Goal: Communication & Community: Answer question/provide support

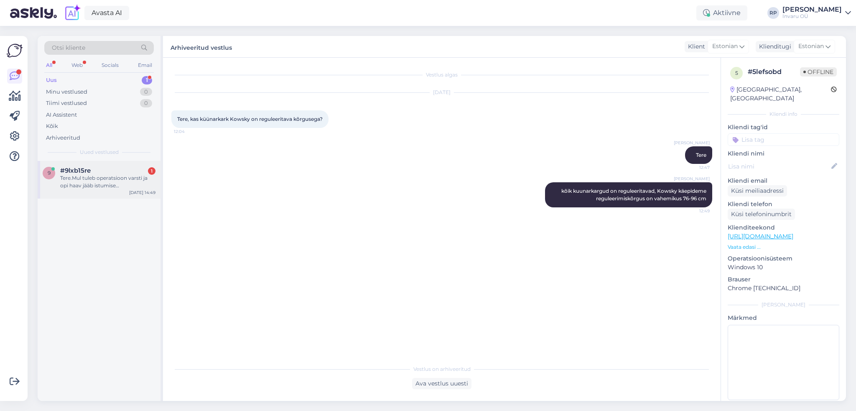
click at [77, 178] on div "Tere.Mul tuleb operatsioon varsti ja opi haav jääb istumise alla.Neurokirurg üt…" at bounding box center [107, 181] width 95 height 15
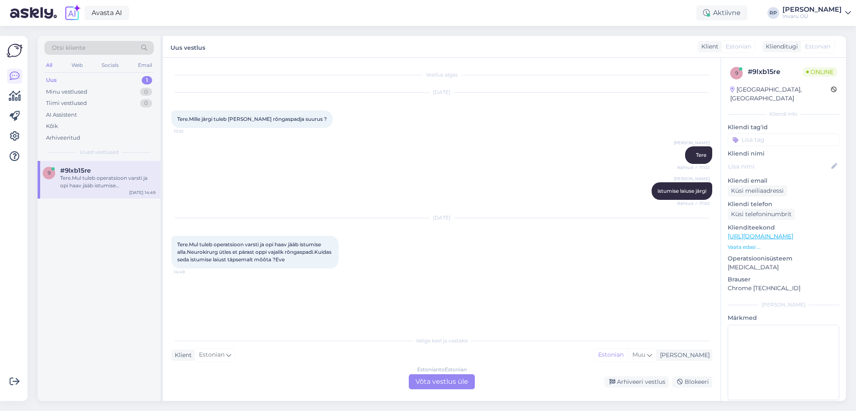
click at [451, 380] on div "Estonian to Estonian Võta vestlus üle" at bounding box center [442, 381] width 66 height 15
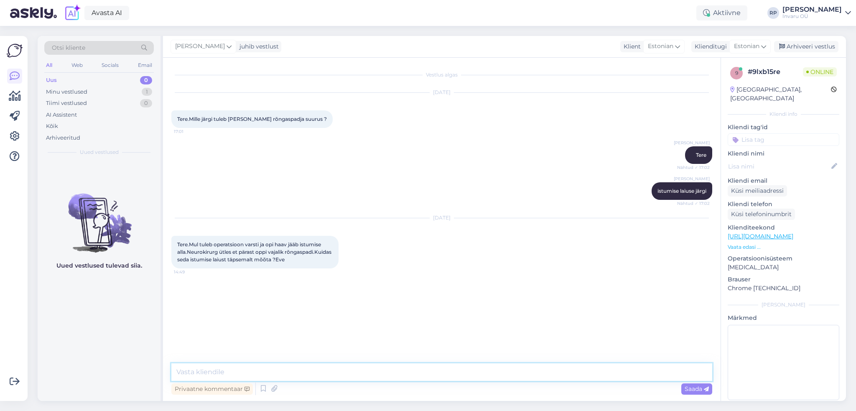
click at [199, 372] on textarea at bounding box center [441, 372] width 541 height 18
click at [312, 371] on textarea "istuge [PERSON_NAME] pinnale [PERSON_NAME] raamatut" at bounding box center [441, 372] width 541 height 18
type textarea "istuge [PERSON_NAME] pinnale [PERSON_NAME] raamatud [PERSON_NAME] kummagi puusa…"
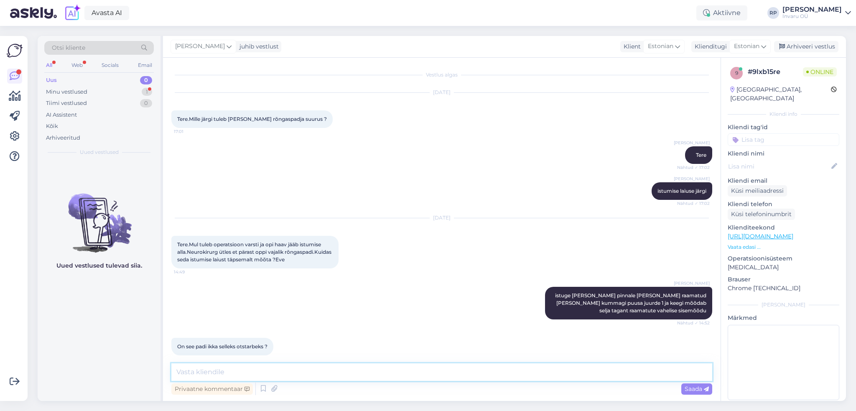
scroll to position [16, 0]
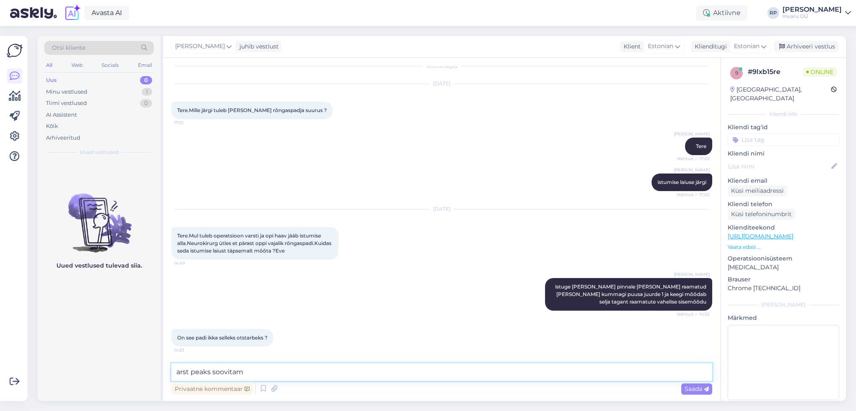
type textarea "arst peaks soovitama"
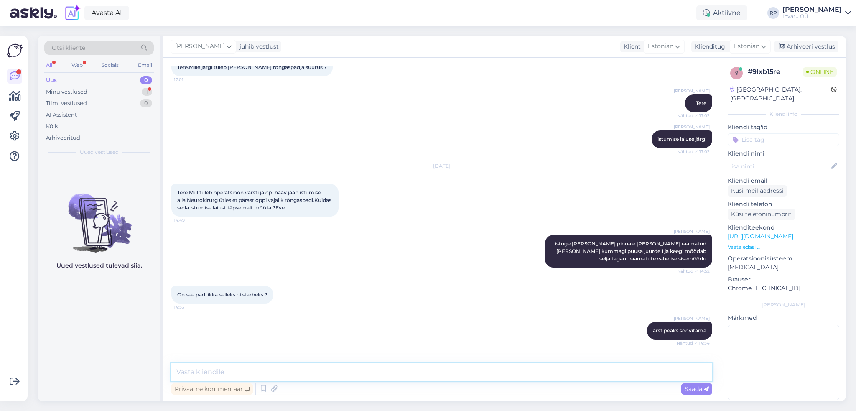
scroll to position [95, 0]
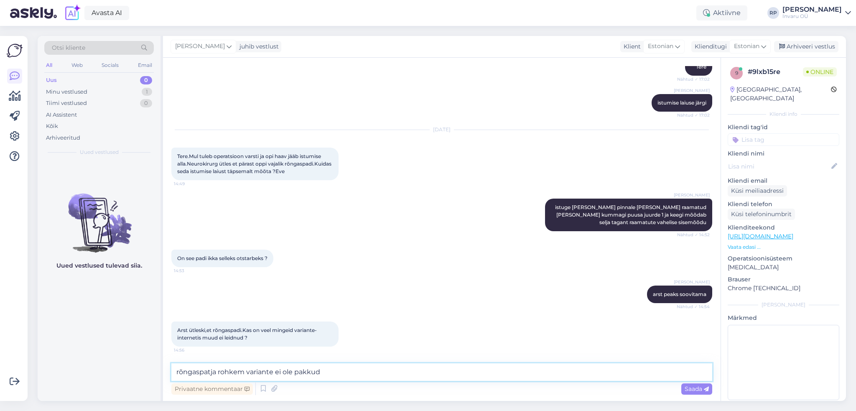
type textarea "rõngaspatja rohkem variante ei ole pakkuda"
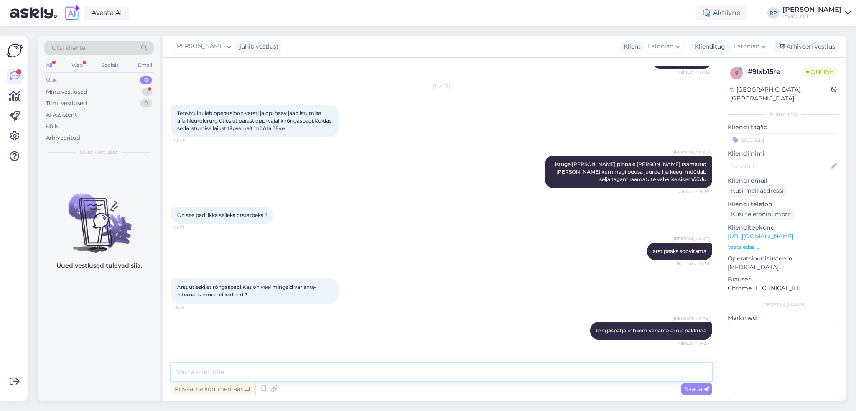
scroll to position [167, 0]
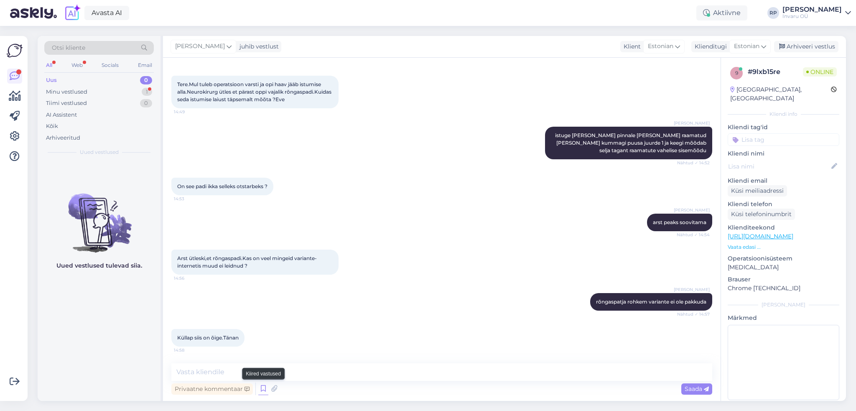
click at [263, 386] on icon at bounding box center [263, 388] width 10 height 13
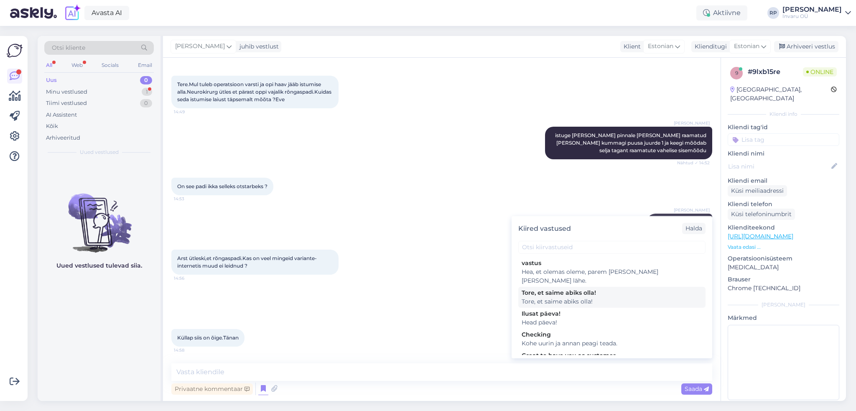
click at [579, 288] on div "Tore, et saime abiks olla!" at bounding box center [611, 292] width 180 height 9
type textarea "Tore, et saime abiks olla!"
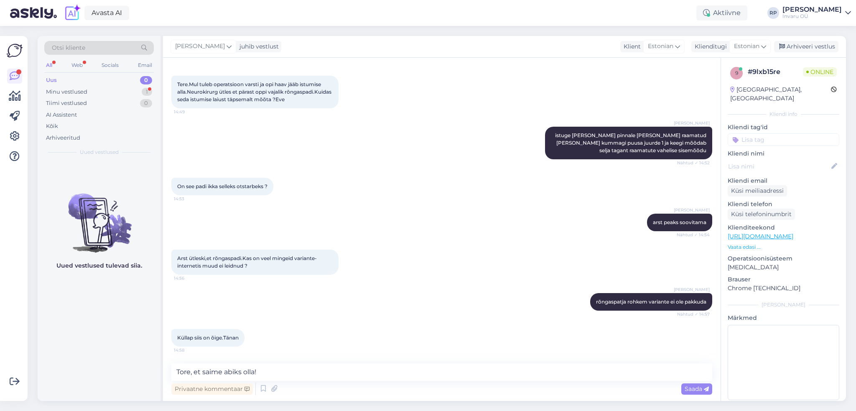
click at [698, 386] on span "Saada" at bounding box center [696, 389] width 24 height 8
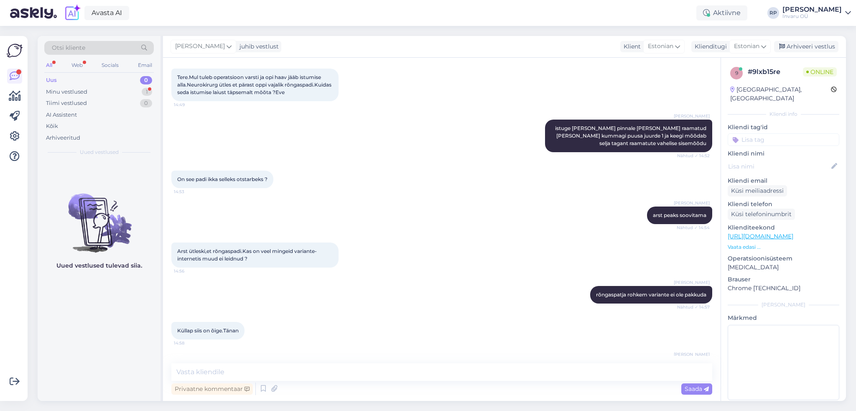
scroll to position [203, 0]
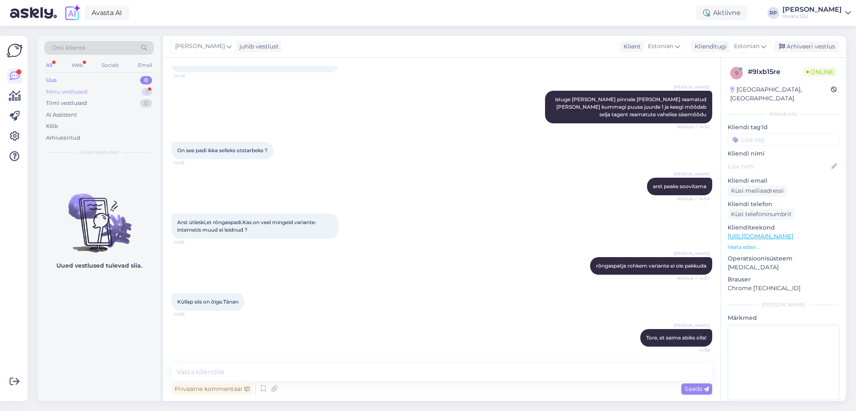
click at [64, 90] on div "Minu vestlused" at bounding box center [66, 92] width 41 height 8
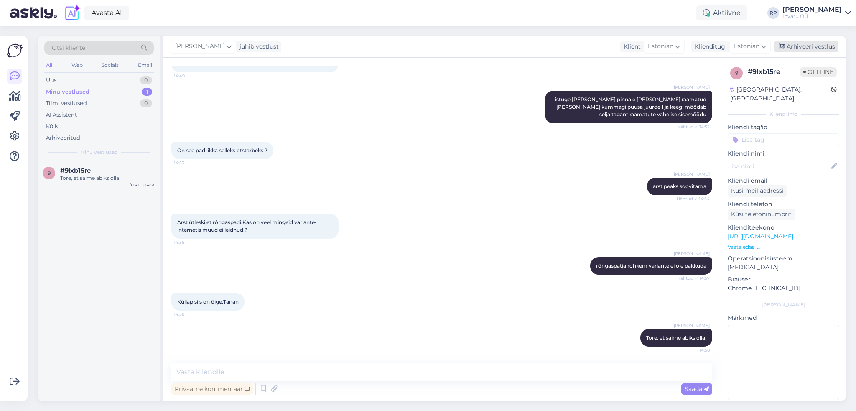
click at [821, 47] on div "Arhiveeri vestlus" at bounding box center [806, 46] width 64 height 11
